Goal: Task Accomplishment & Management: Manage account settings

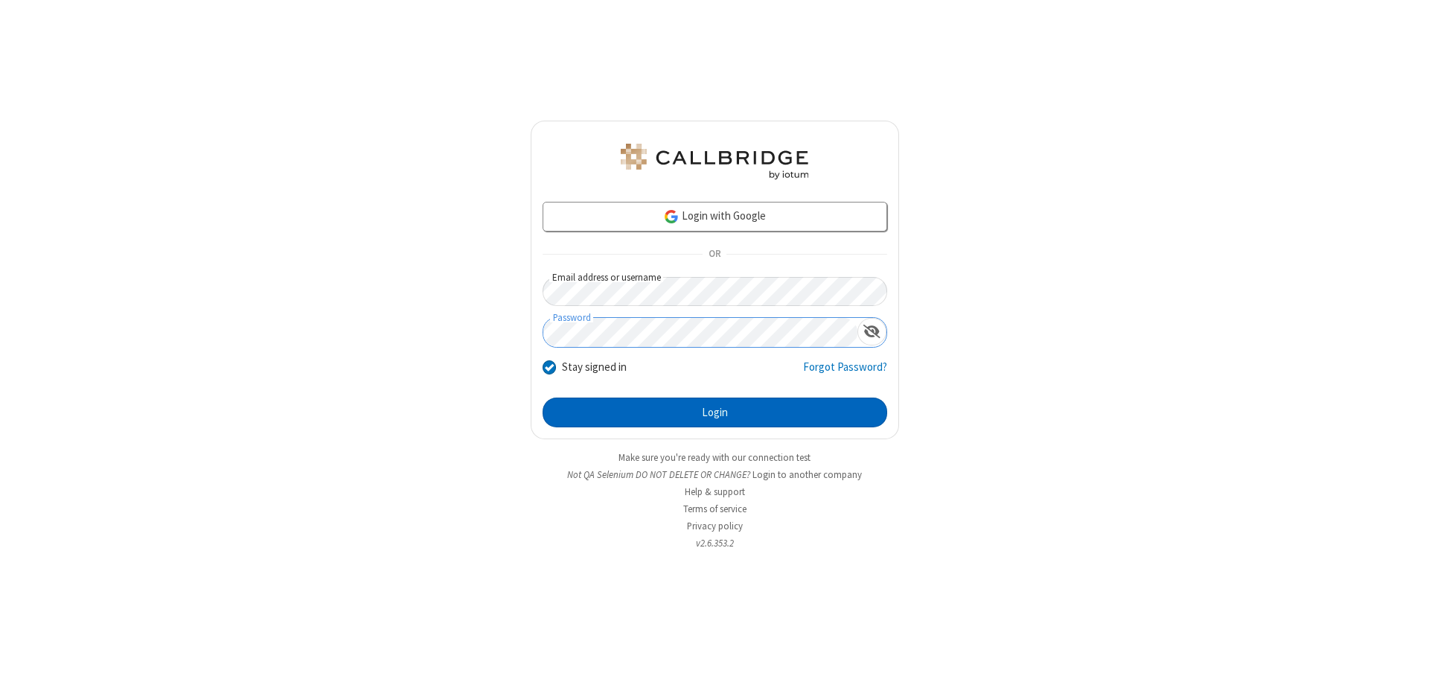
click at [714, 412] on button "Login" at bounding box center [714, 412] width 345 height 30
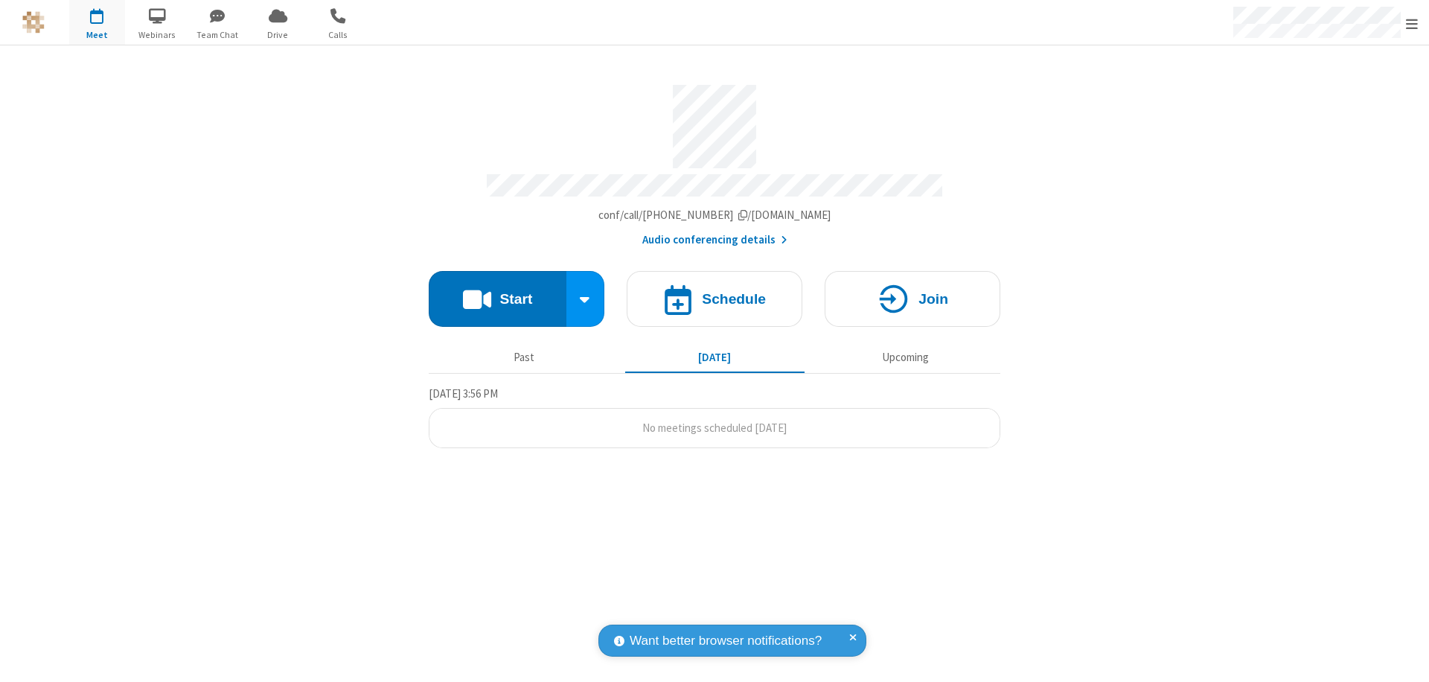
click at [1412, 23] on span "Open menu" at bounding box center [1412, 23] width 12 height 15
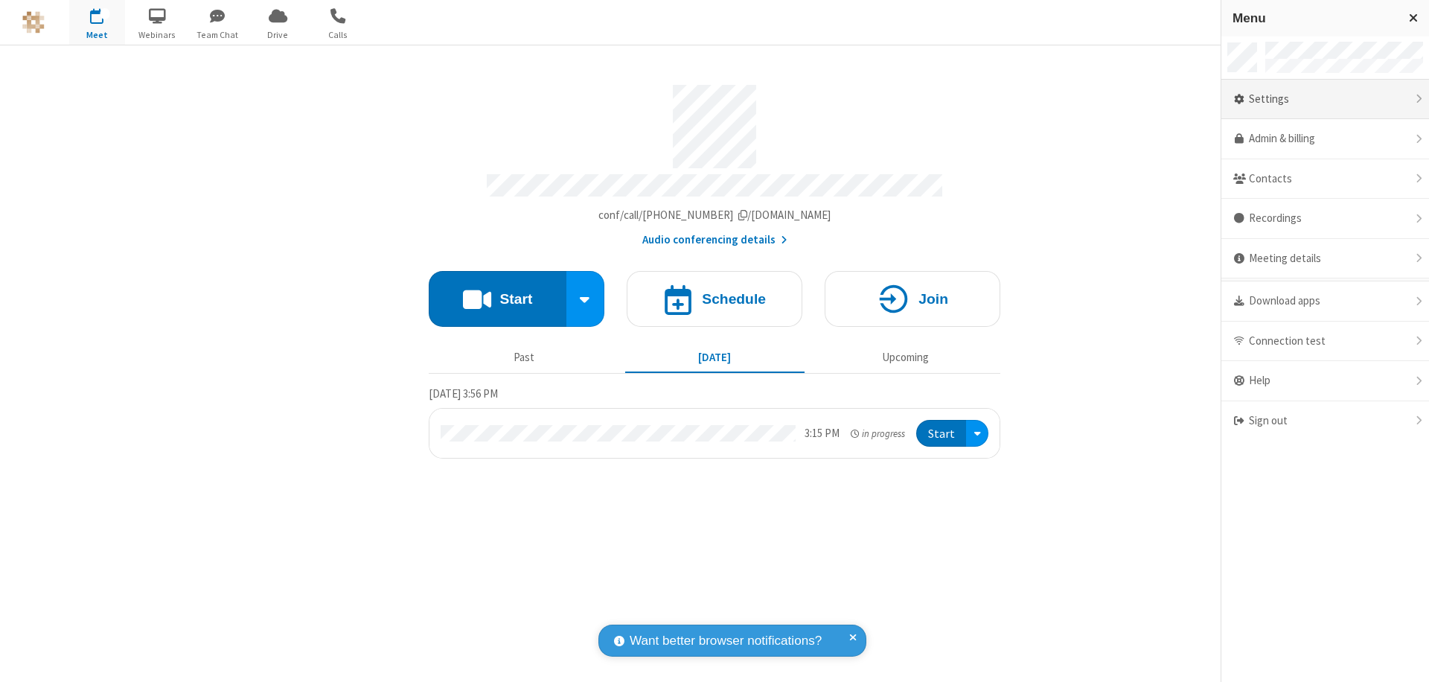
click at [1324, 99] on div "Settings" at bounding box center [1325, 100] width 208 height 40
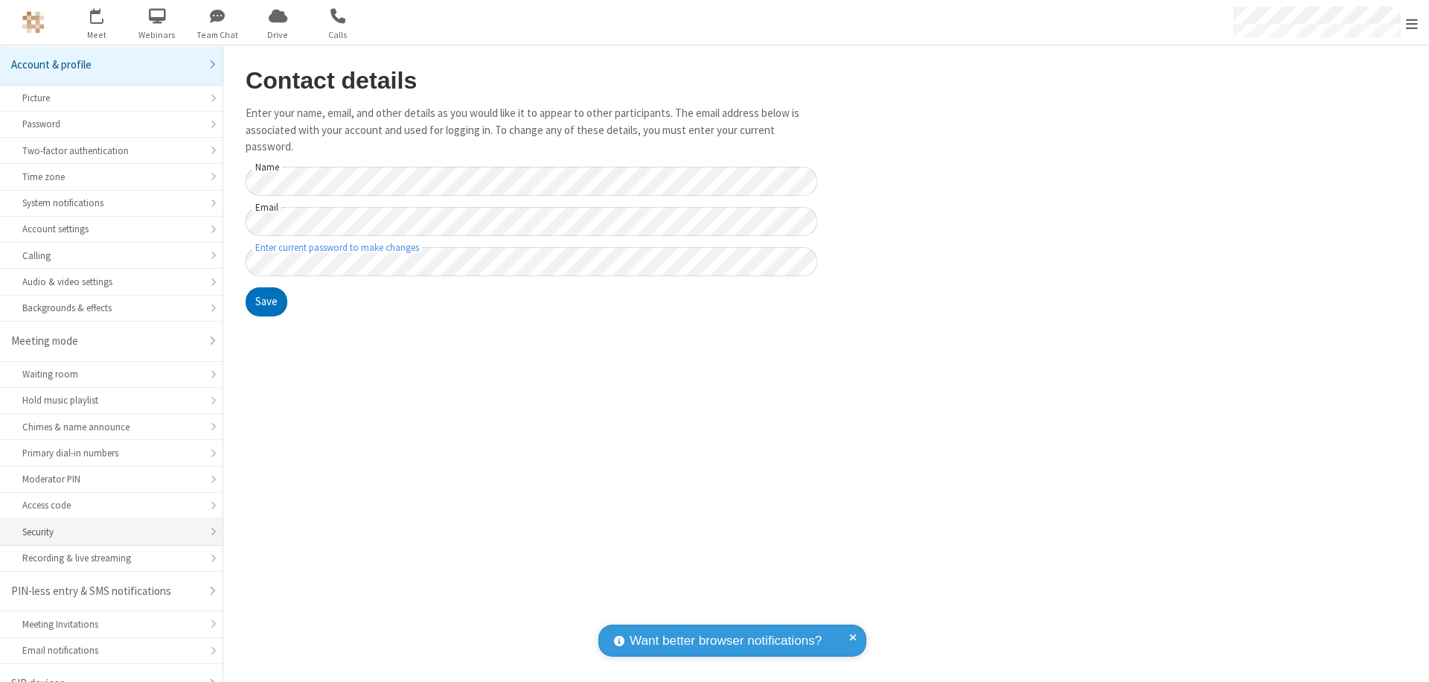
click at [106, 525] on div "Security" at bounding box center [111, 532] width 178 height 14
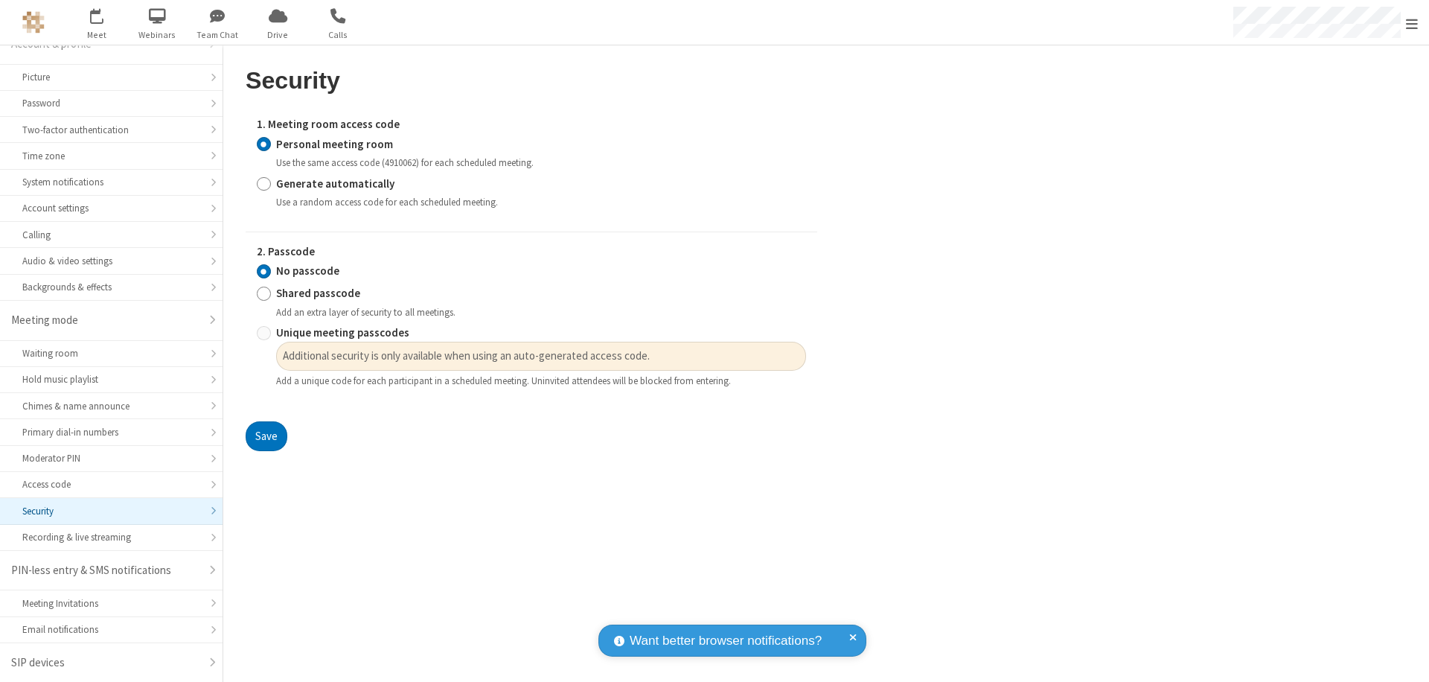
click at [263, 183] on input "Generate automatically" at bounding box center [264, 184] width 14 height 16
radio input "true"
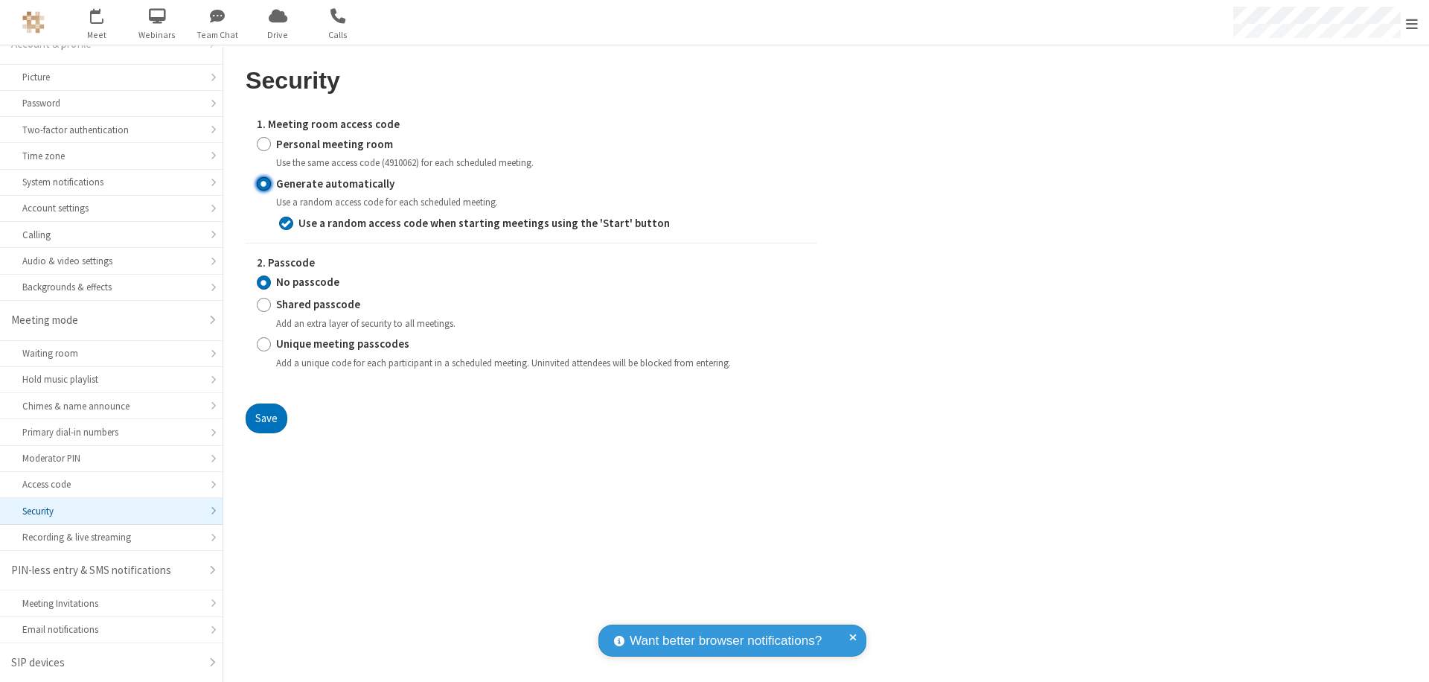
click at [266, 417] on button "Save" at bounding box center [267, 418] width 42 height 30
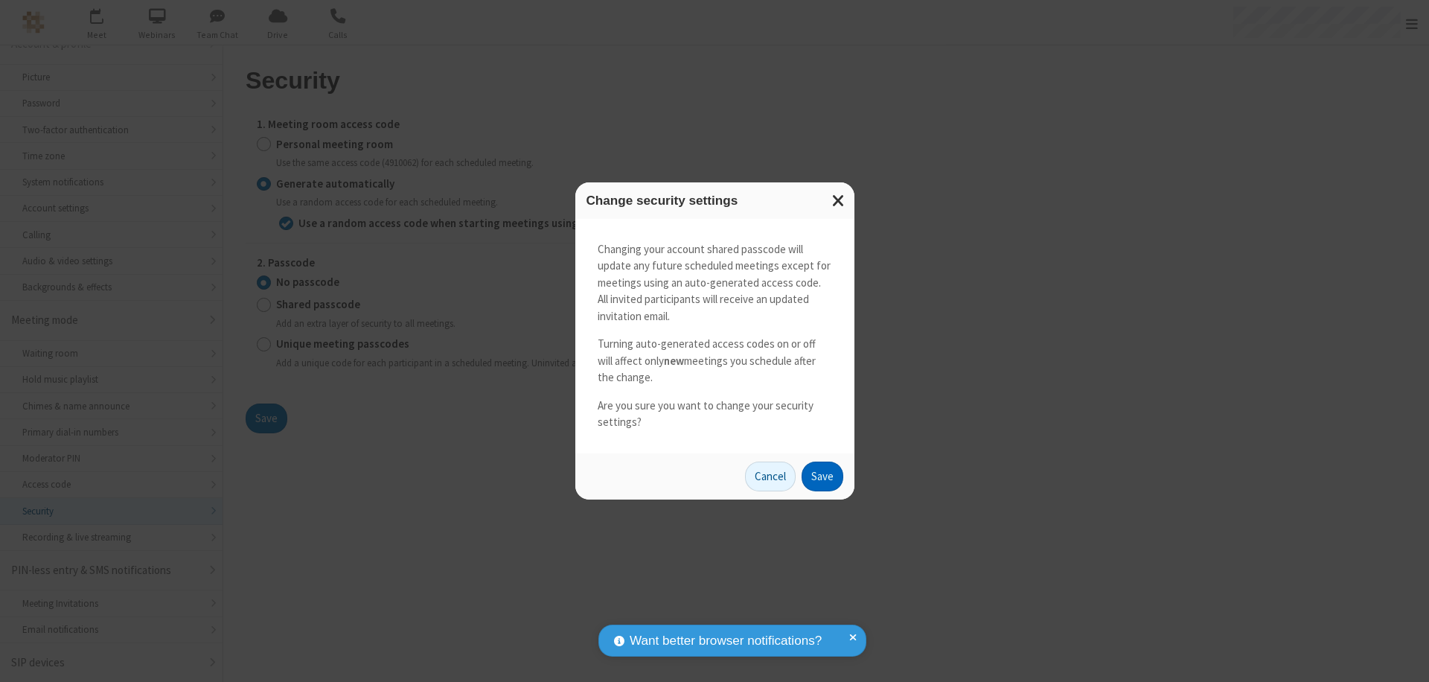
click at [821, 475] on button "Save" at bounding box center [822, 476] width 42 height 30
